Goal: Task Accomplishment & Management: Use online tool/utility

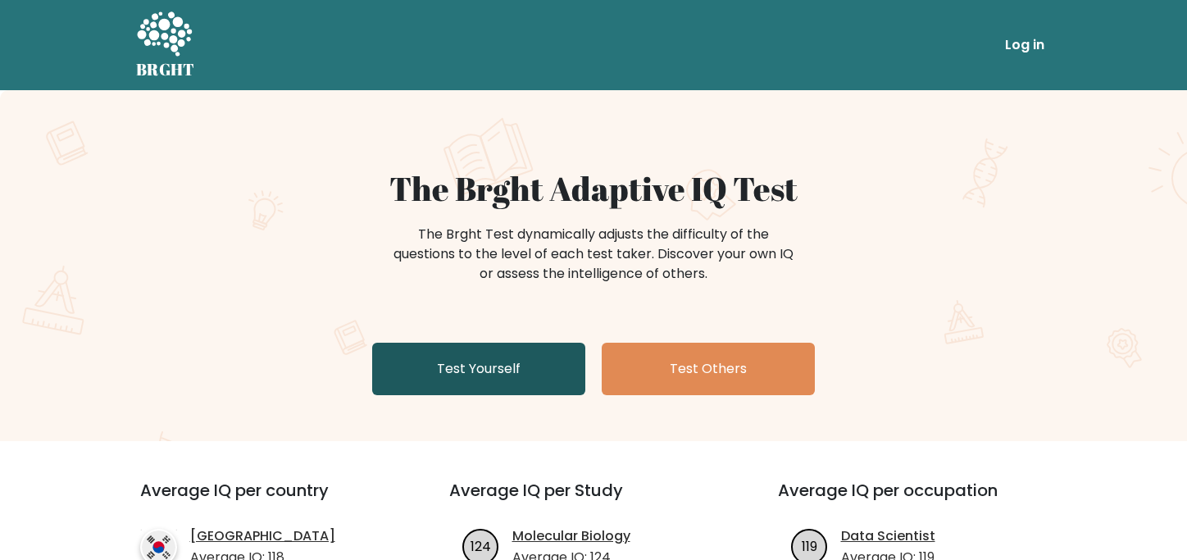
click at [536, 389] on link "Test Yourself" at bounding box center [478, 369] width 213 height 52
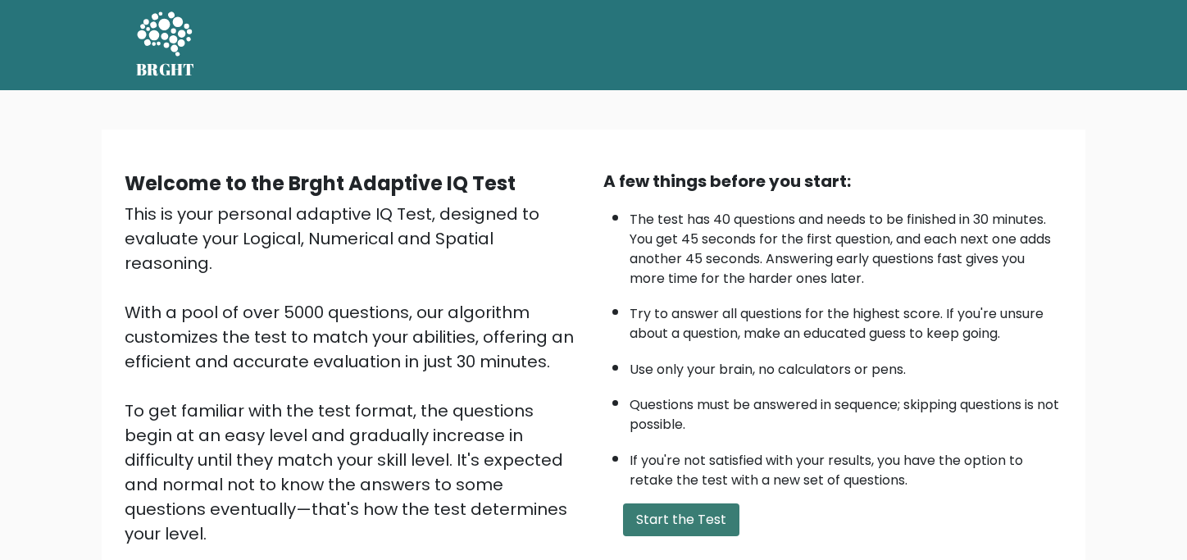
click at [653, 524] on button "Start the Test" at bounding box center [681, 519] width 116 height 33
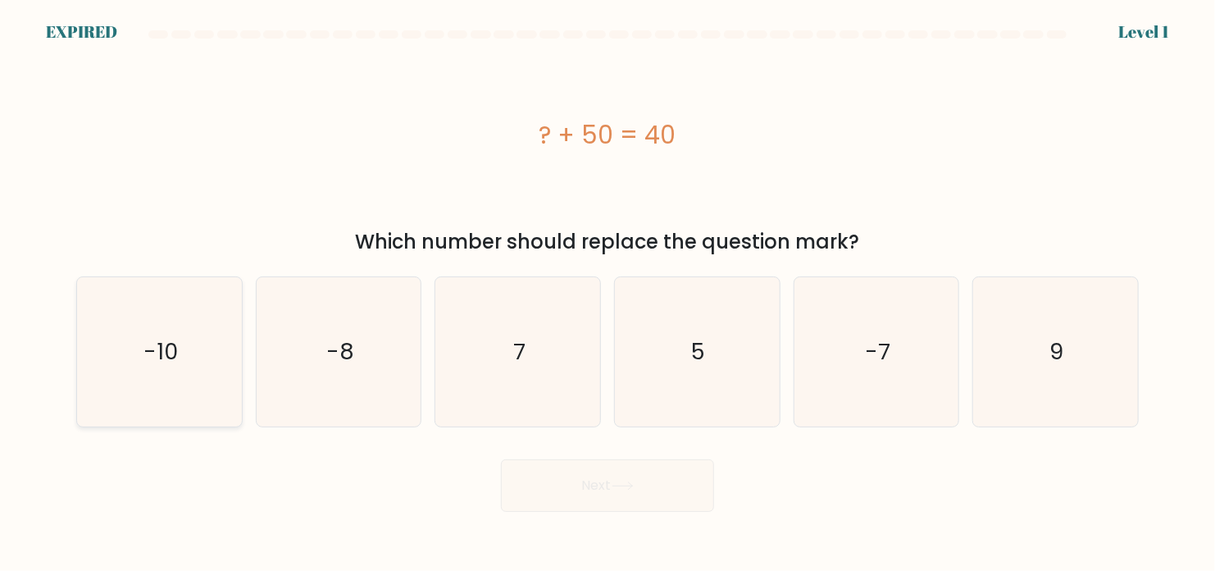
click at [139, 345] on icon "-10" at bounding box center [158, 351] width 149 height 149
click at [607, 293] on input "a. -10" at bounding box center [607, 289] width 1 height 8
radio input "true"
click at [183, 355] on icon "-10" at bounding box center [159, 352] width 148 height 148
click at [607, 293] on input "a. -10" at bounding box center [607, 289] width 1 height 8
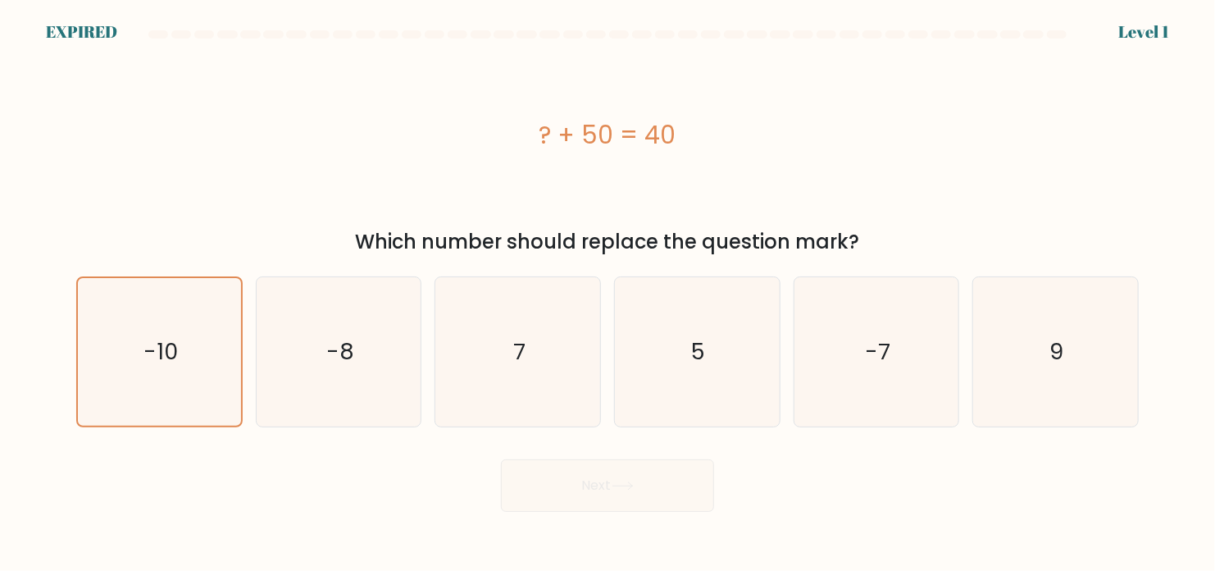
click at [560, 482] on div "Next" at bounding box center [607, 479] width 1082 height 65
click at [156, 376] on icon "-10" at bounding box center [159, 352] width 148 height 148
click at [607, 293] on input "a. -10" at bounding box center [607, 289] width 1 height 8
click at [156, 376] on icon "-10" at bounding box center [159, 352] width 148 height 148
click at [607, 293] on input "a. -10" at bounding box center [607, 289] width 1 height 8
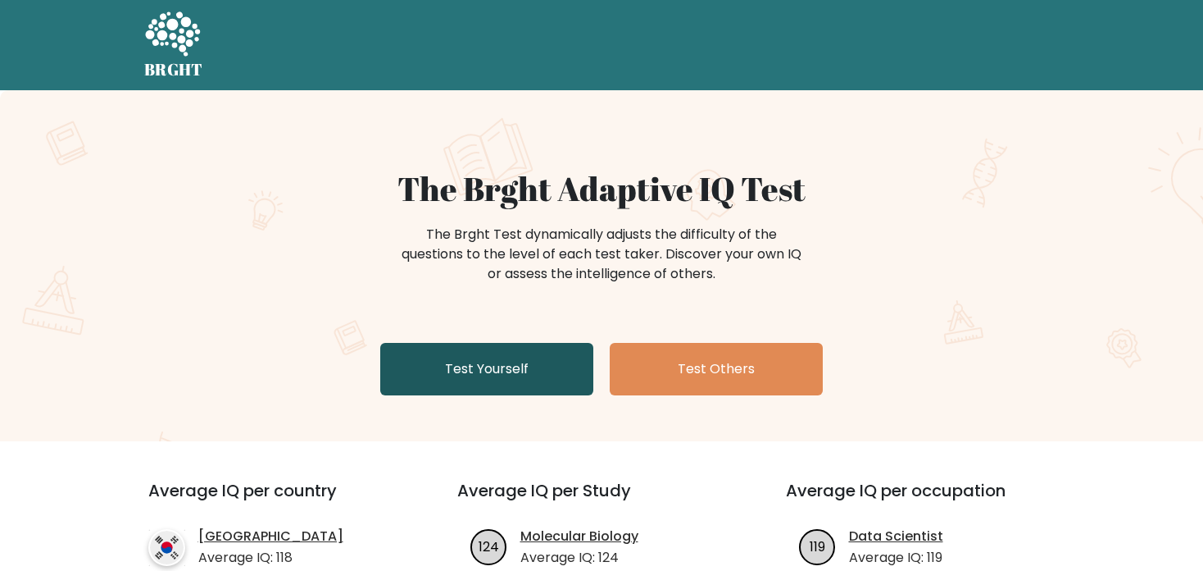
click at [487, 355] on link "Test Yourself" at bounding box center [486, 369] width 213 height 52
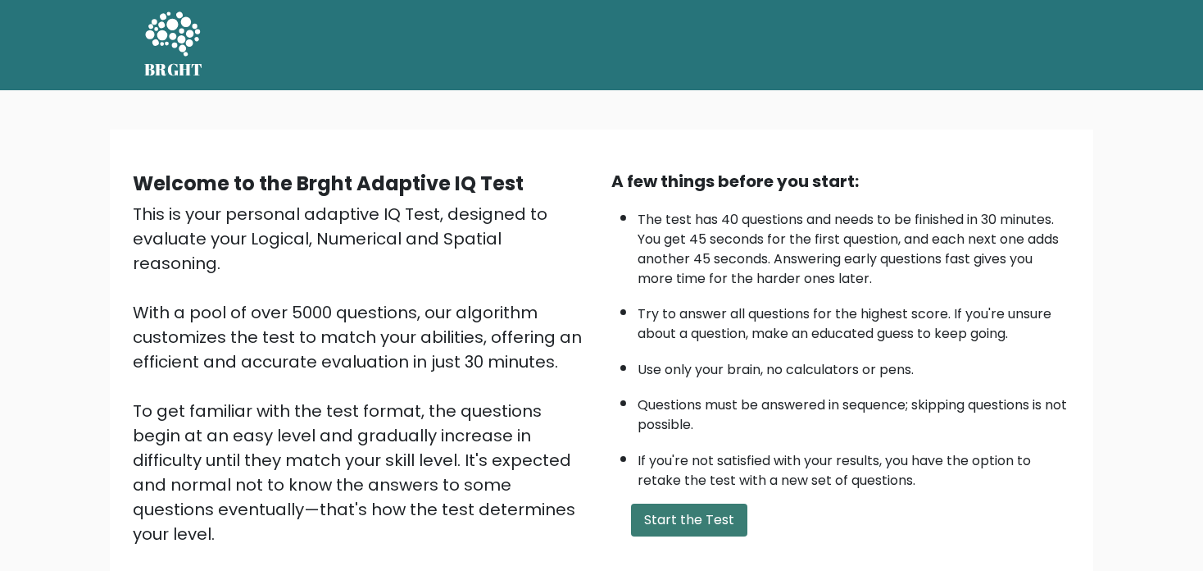
click at [681, 512] on button "Start the Test" at bounding box center [689, 519] width 116 height 33
